Goal: Transaction & Acquisition: Purchase product/service

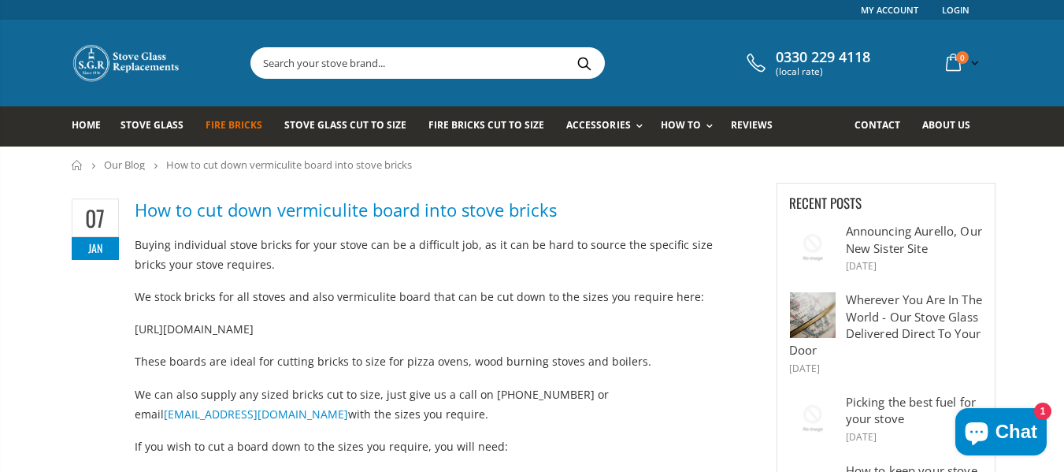
click at [247, 124] on span "Fire Bricks" at bounding box center [233, 124] width 57 height 13
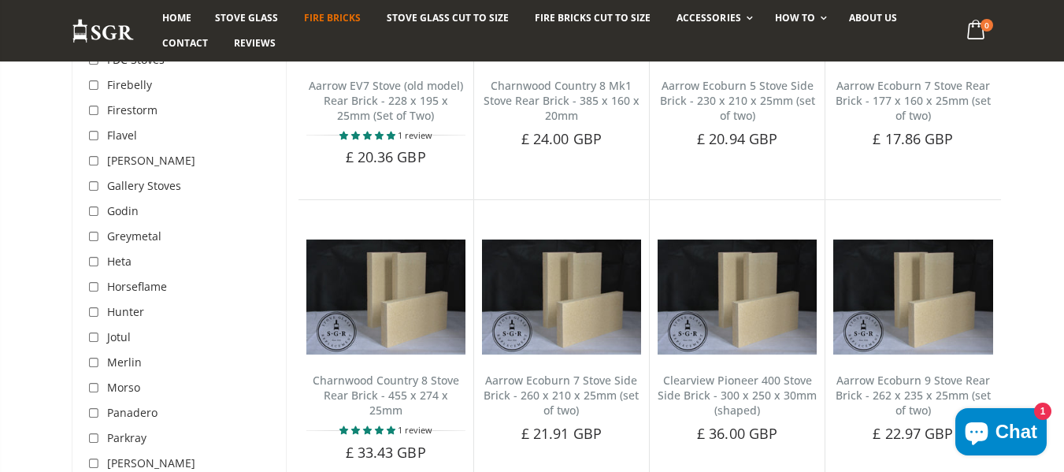
scroll to position [2801, 0]
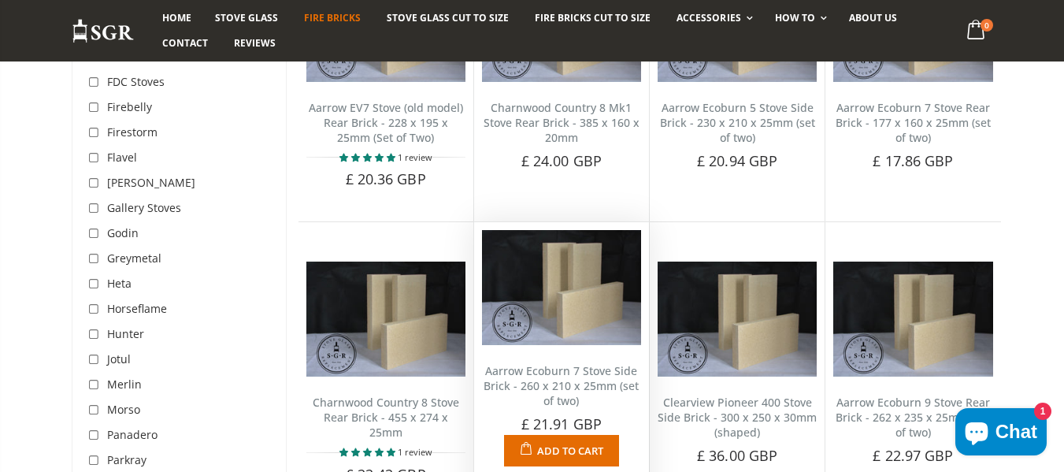
click at [564, 443] on span "Add to Cart" at bounding box center [570, 450] width 66 height 14
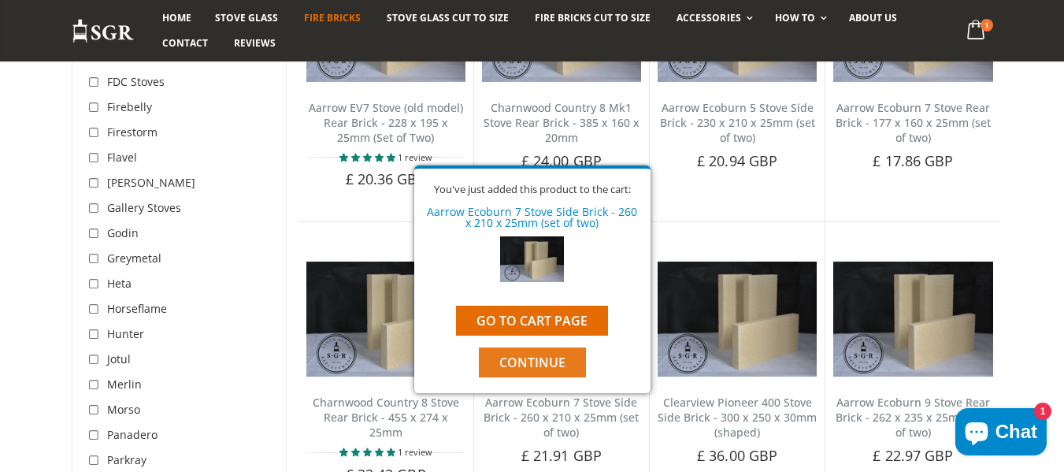
click at [564, 360] on span "Continue" at bounding box center [532, 361] width 66 height 17
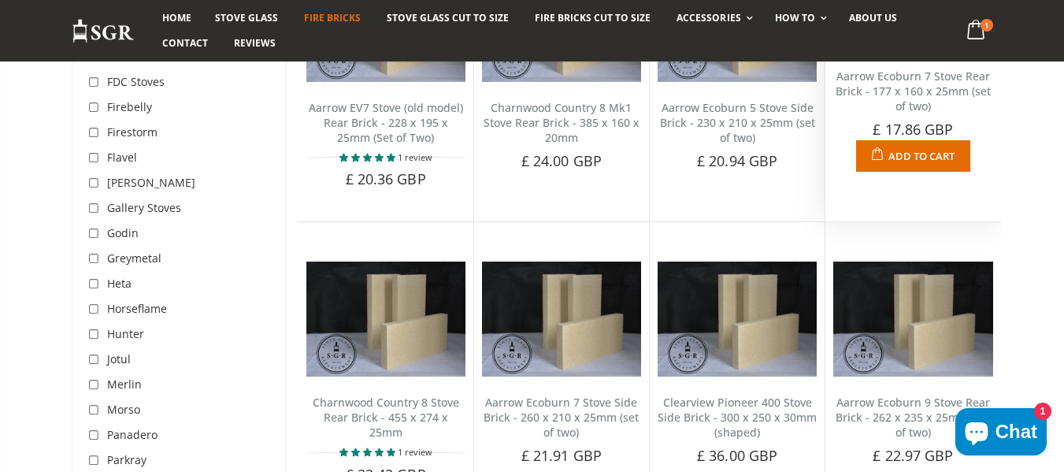
click at [896, 149] on span "Add to Cart" at bounding box center [921, 156] width 66 height 14
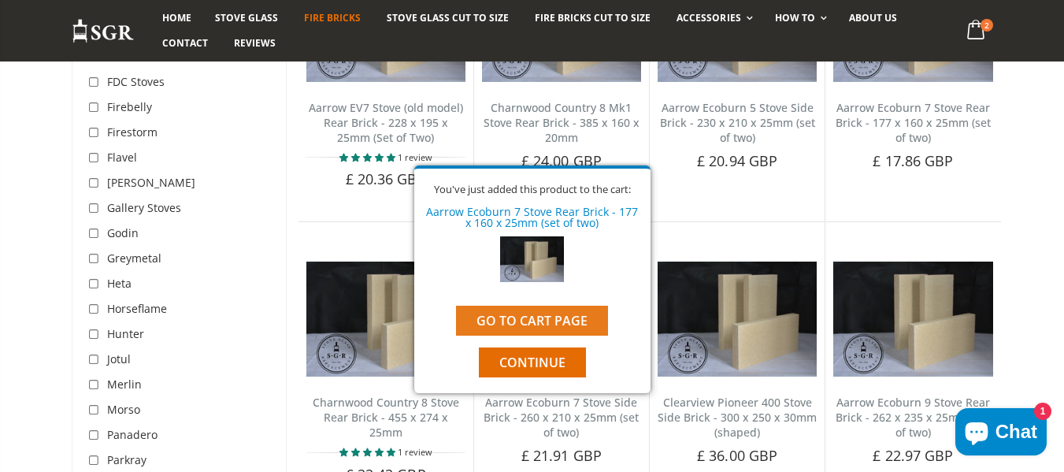
click at [534, 310] on link "Go to cart page" at bounding box center [532, 320] width 152 height 30
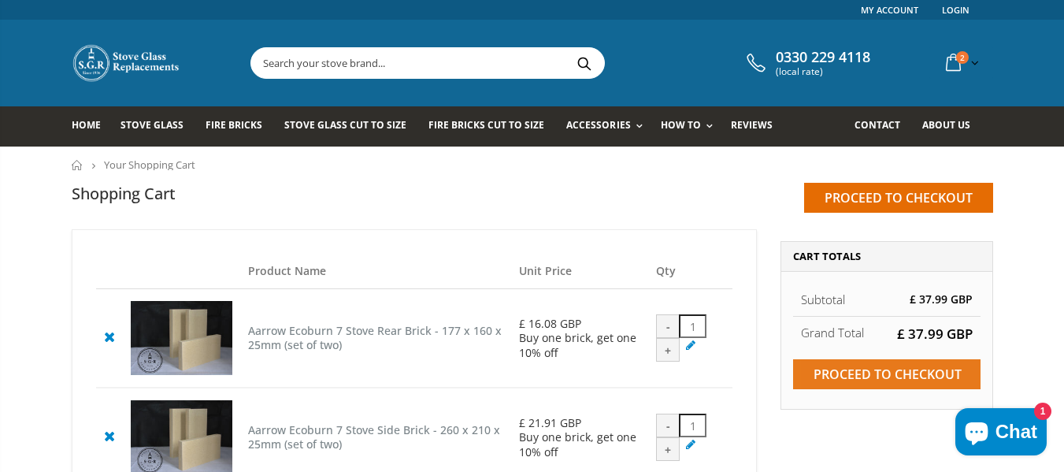
click at [858, 374] on input "Proceed to checkout" at bounding box center [886, 374] width 187 height 30
